Goal: Navigation & Orientation: Go to known website

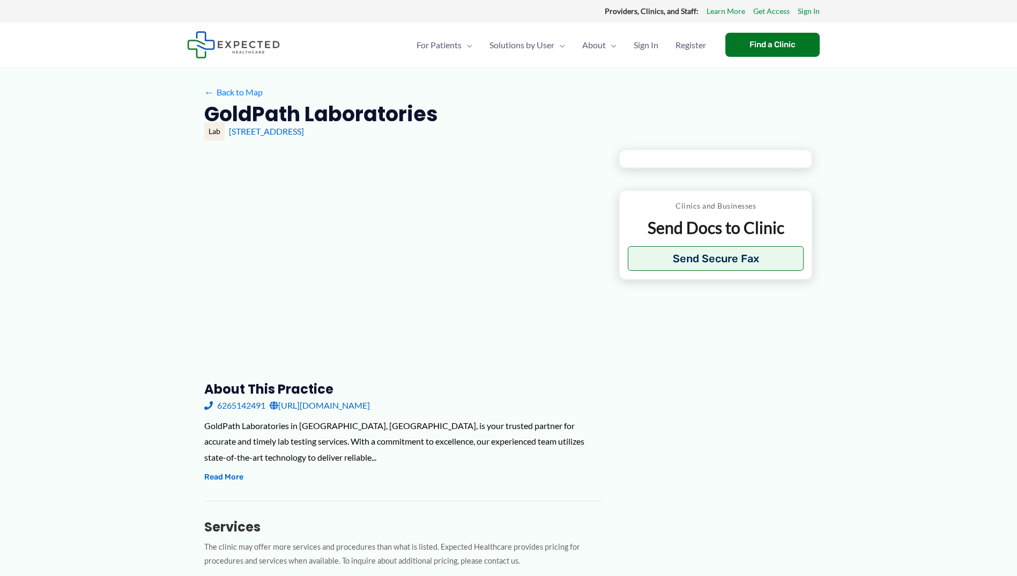
type input "**********"
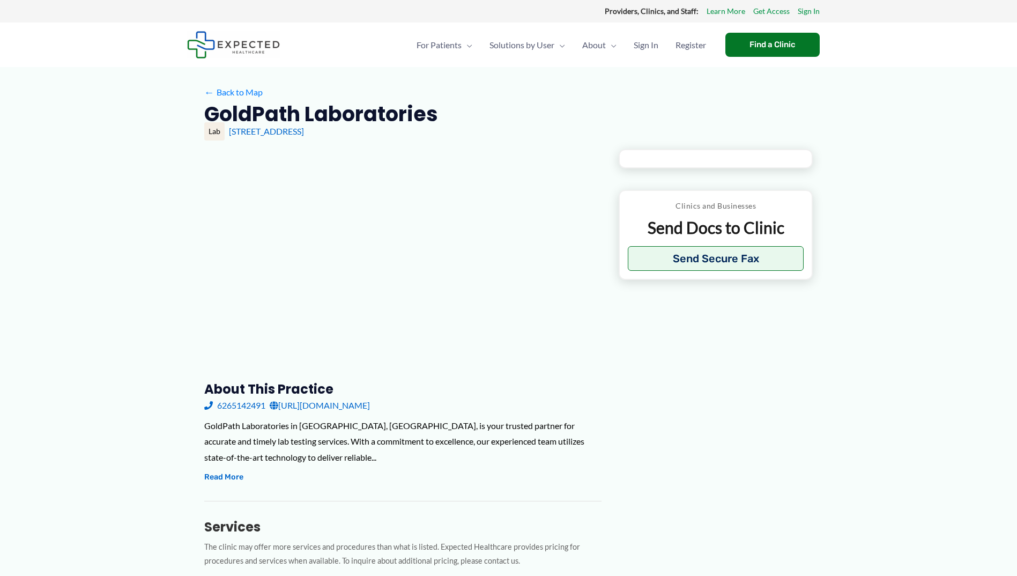
type input "**********"
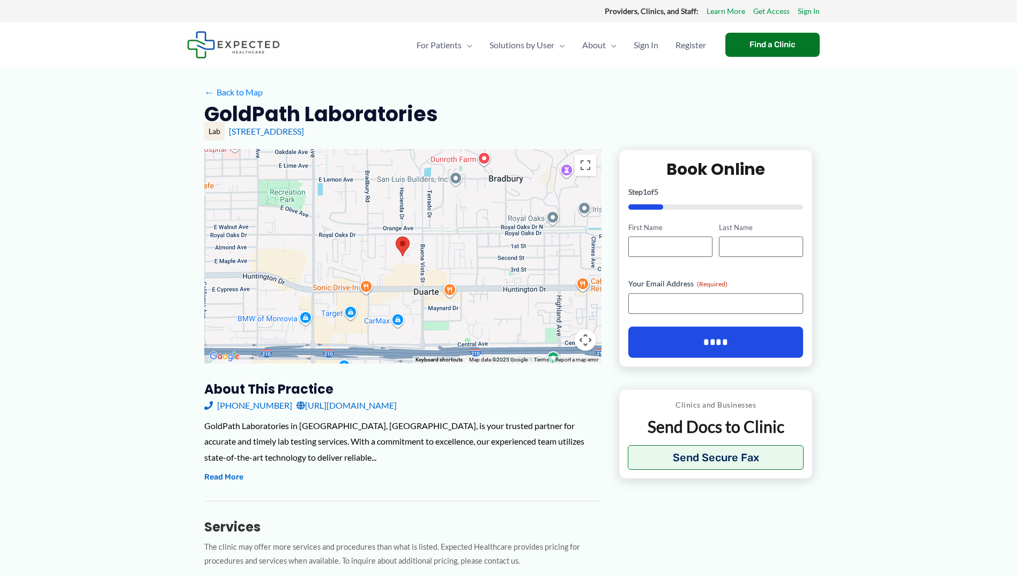
click at [317, 406] on link "[URL][DOMAIN_NAME]" at bounding box center [346, 405] width 100 height 16
